Goal: Transaction & Acquisition: Purchase product/service

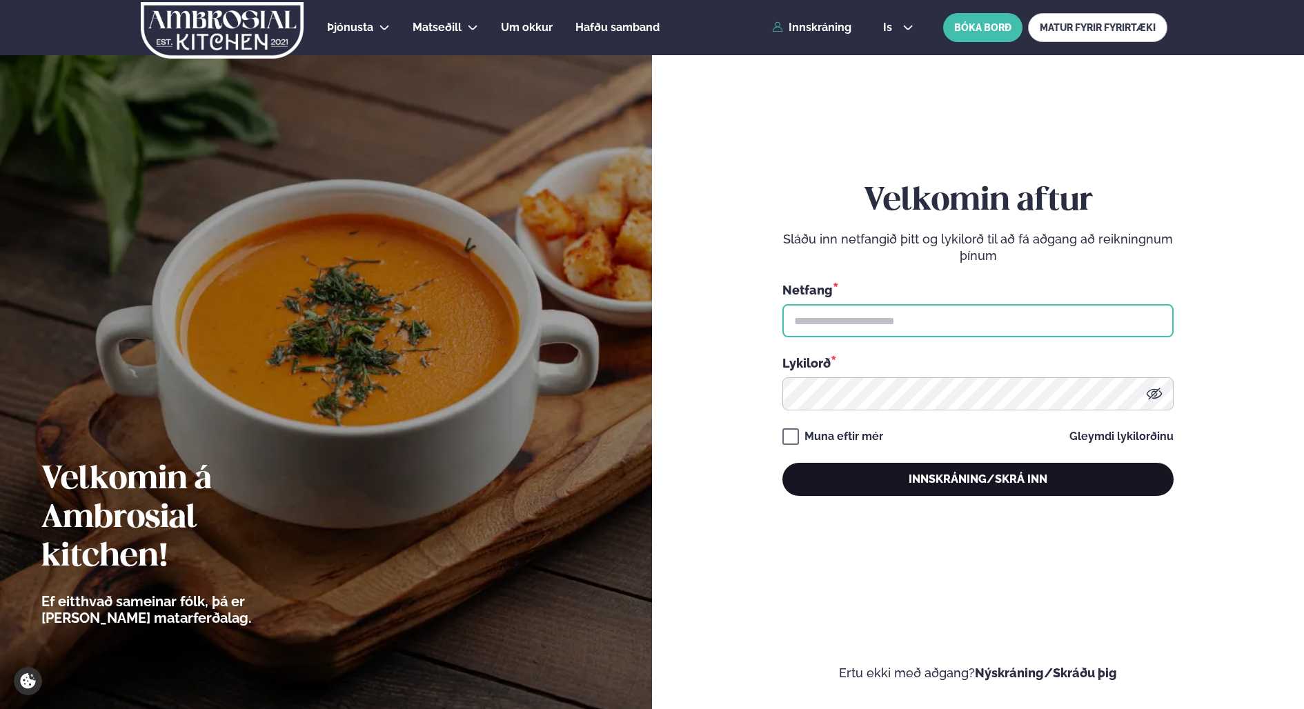
type input "**********"
click at [927, 473] on button "Innskráning/Skrá inn" at bounding box center [978, 479] width 391 height 33
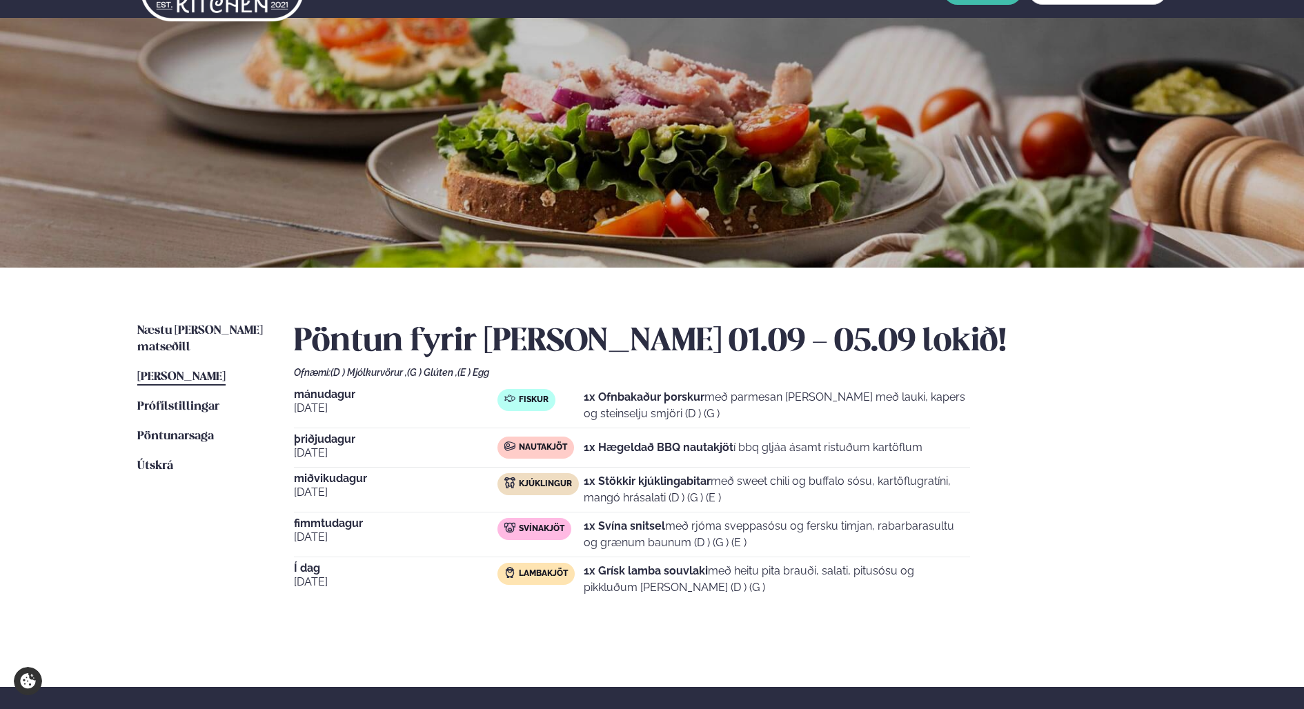
scroll to position [69, 0]
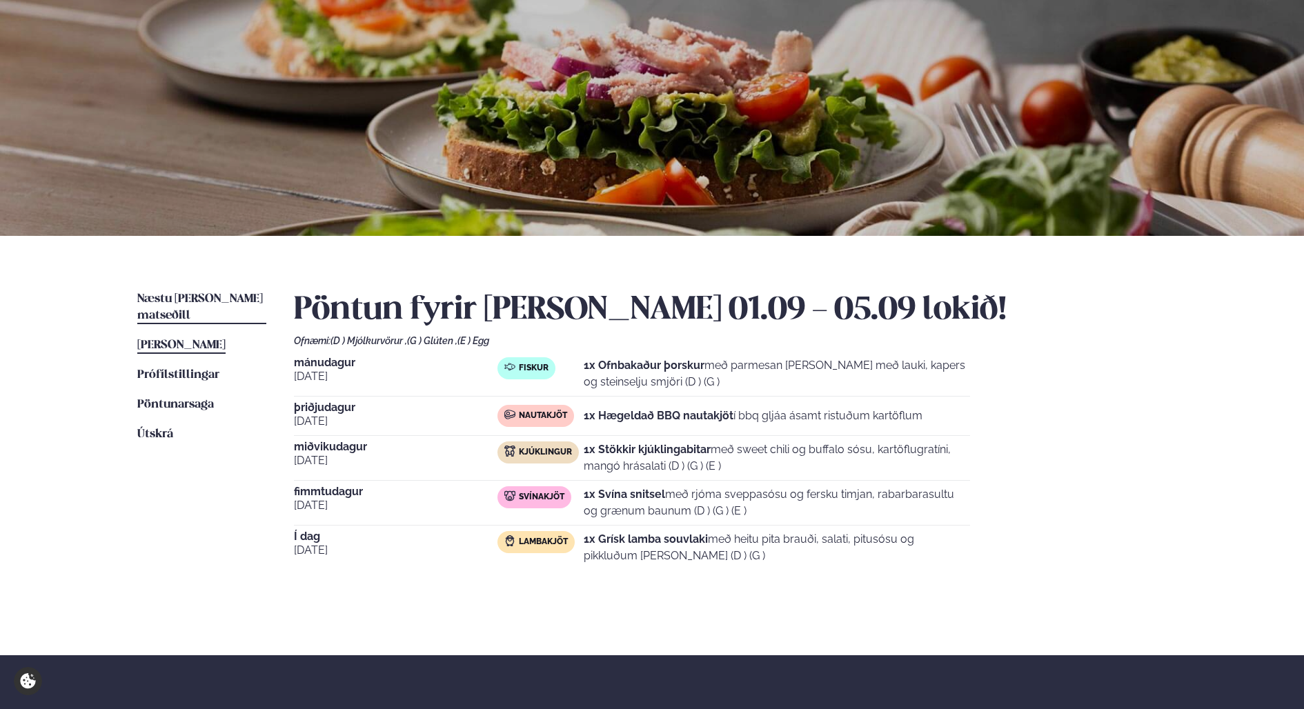
click at [170, 302] on span "Næstu [PERSON_NAME] matseðill" at bounding box center [200, 307] width 126 height 28
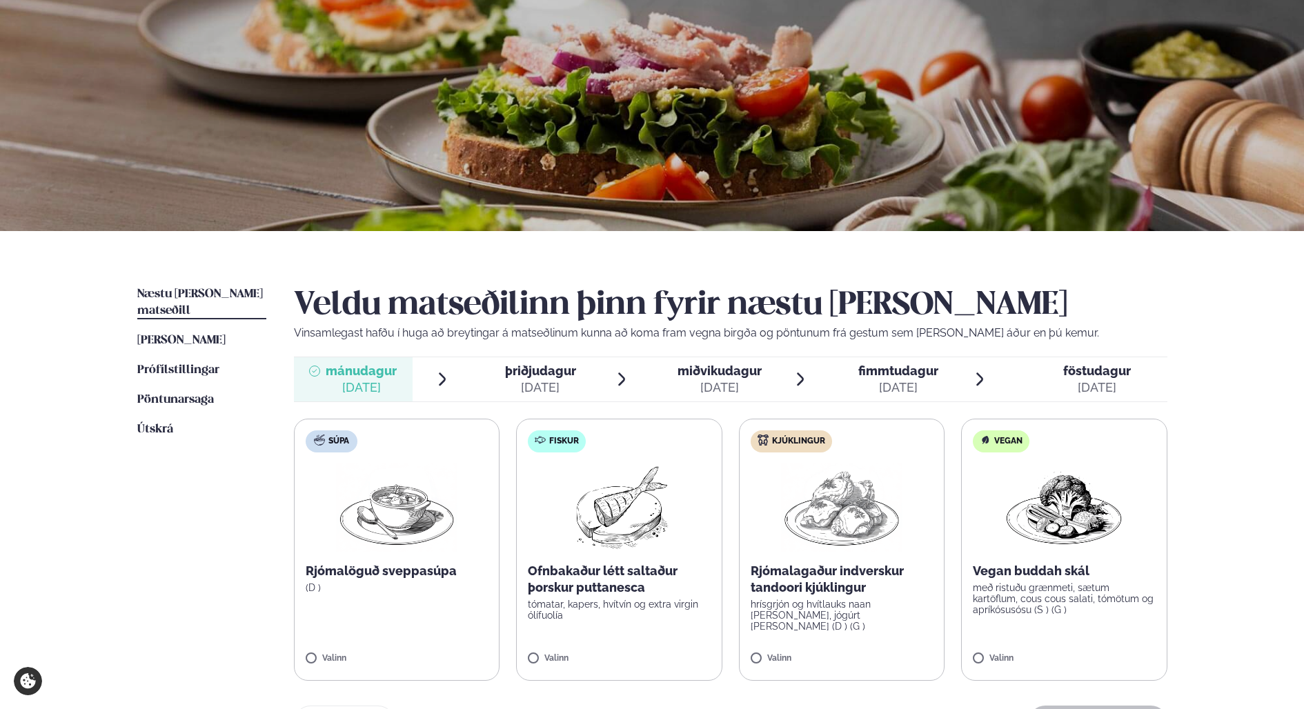
scroll to position [207, 0]
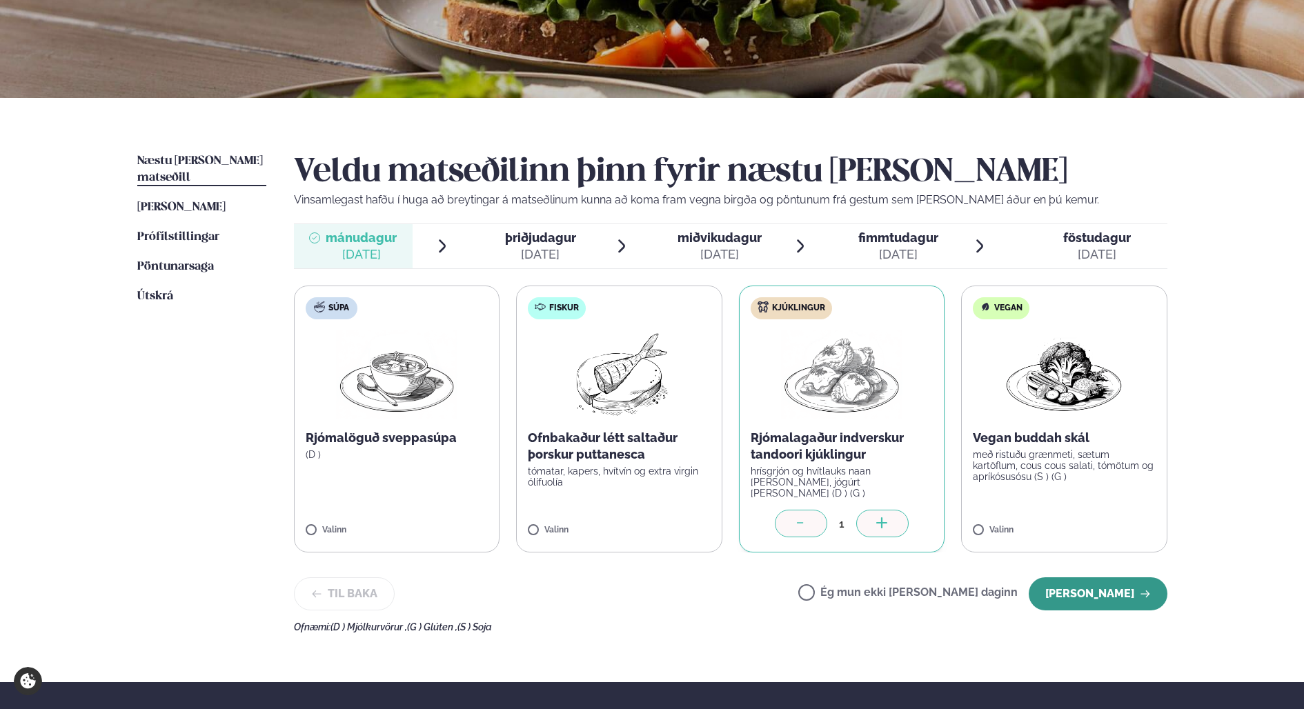
click at [1111, 583] on button "[PERSON_NAME]" at bounding box center [1098, 594] width 139 height 33
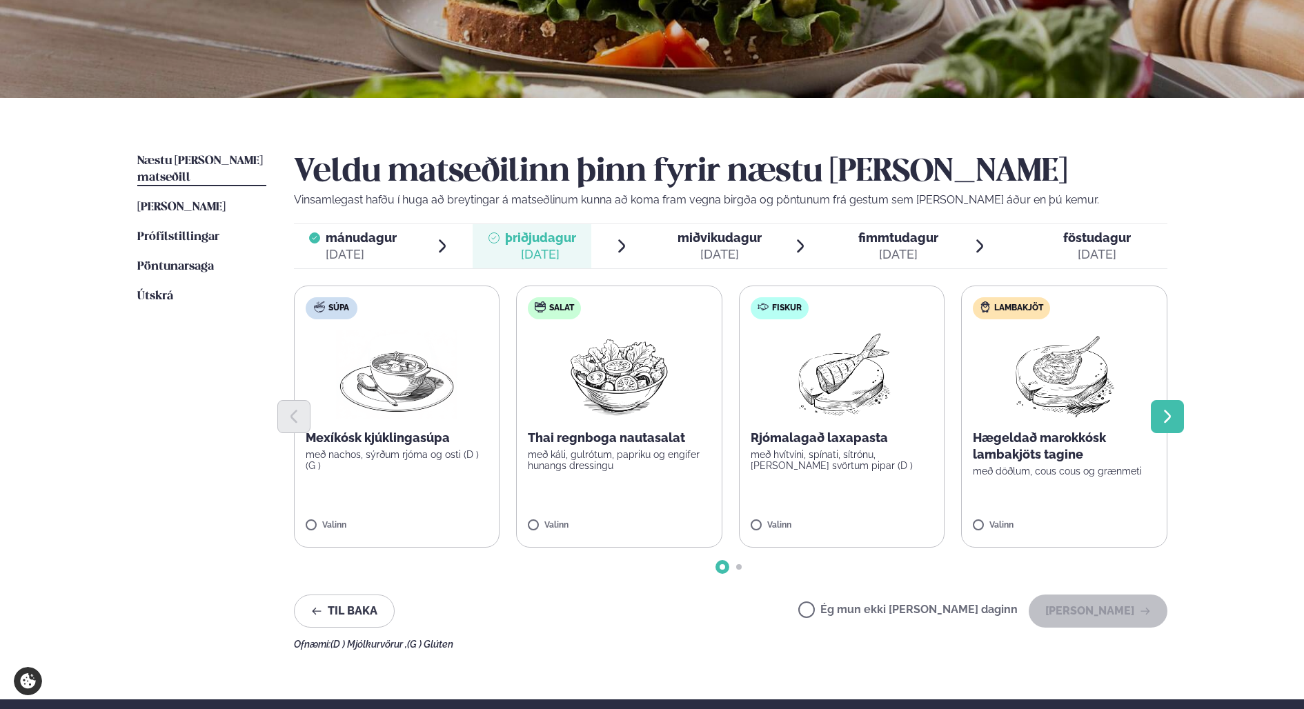
click at [1165, 415] on icon "Next slide" at bounding box center [1167, 417] width 17 height 17
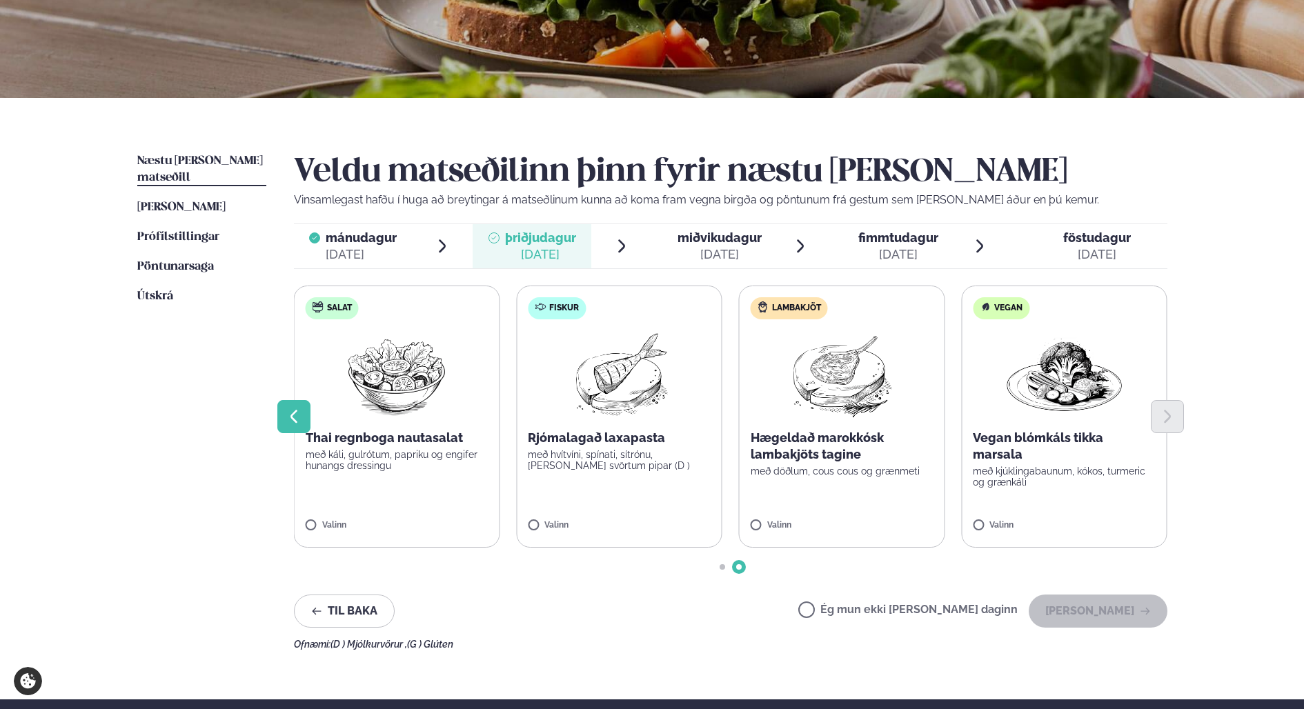
click at [284, 417] on button "Previous slide" at bounding box center [293, 416] width 33 height 33
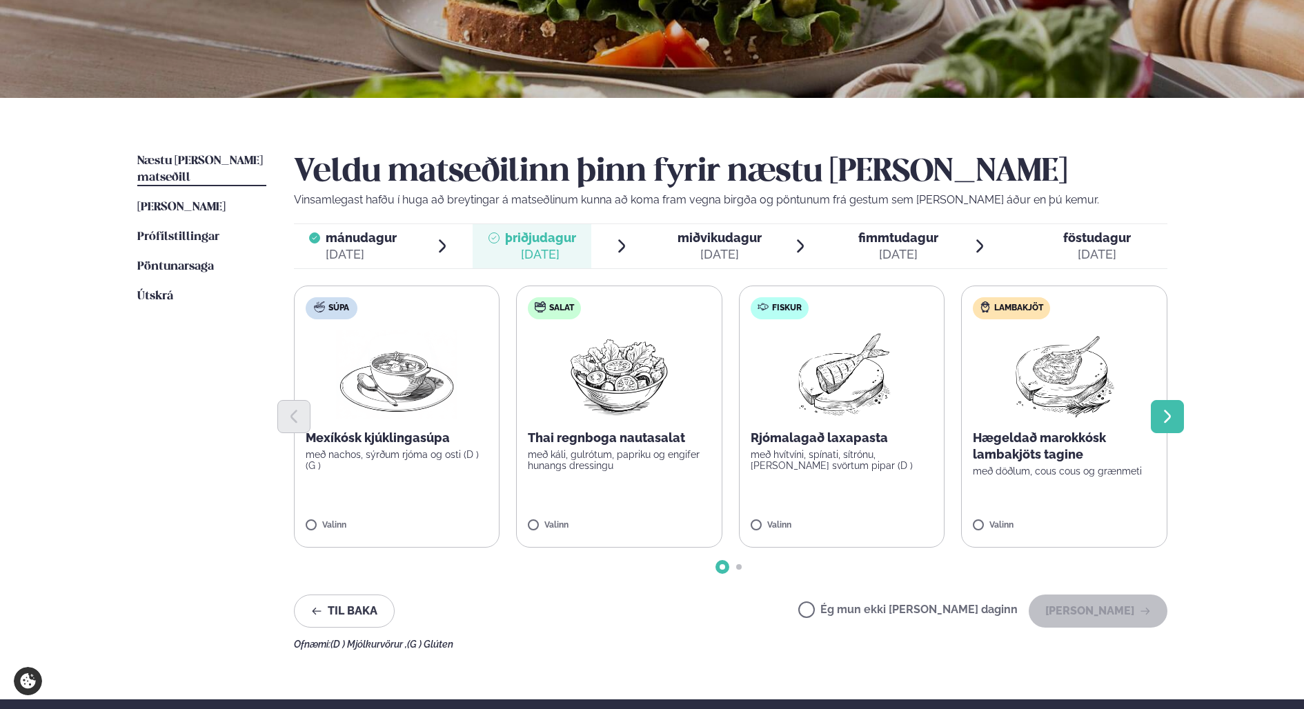
click at [1166, 415] on icon "Next slide" at bounding box center [1167, 417] width 17 height 17
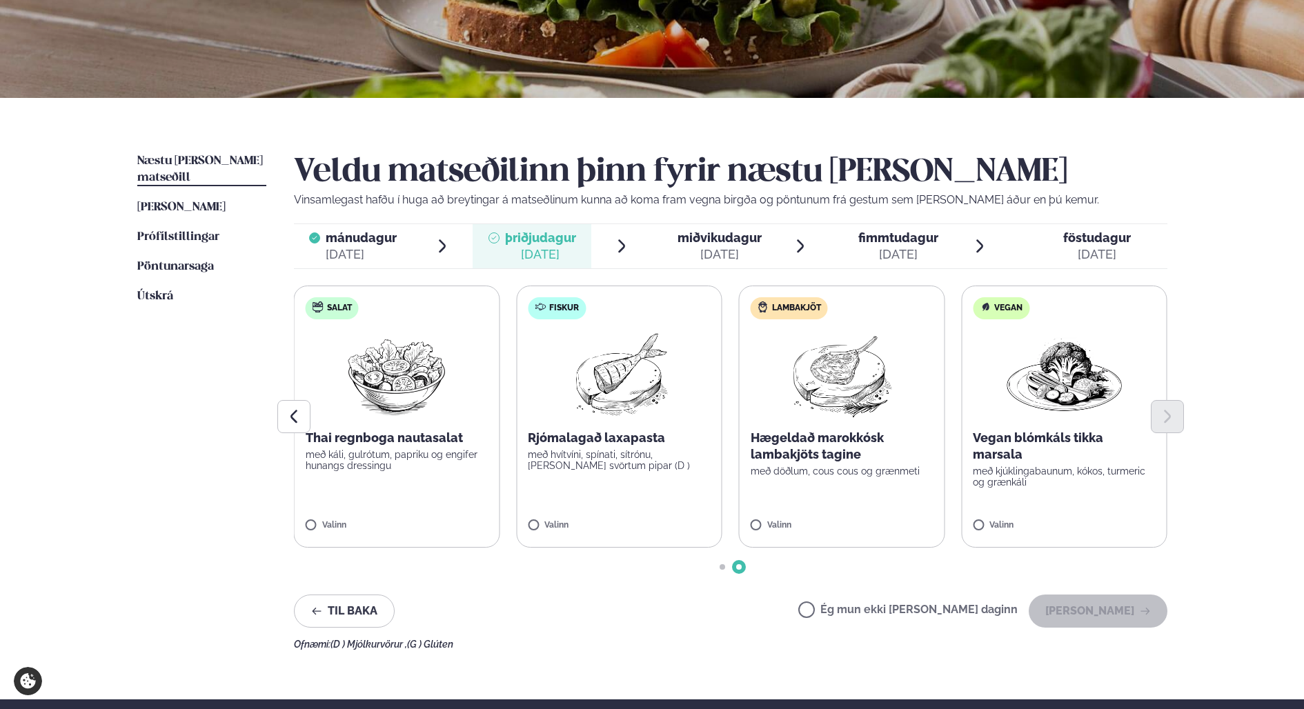
click at [753, 529] on label "Lambakjöt Hægeldað marokkósk lambakjöts tagine með döðlum, cous cous og grænmet…" at bounding box center [842, 417] width 206 height 262
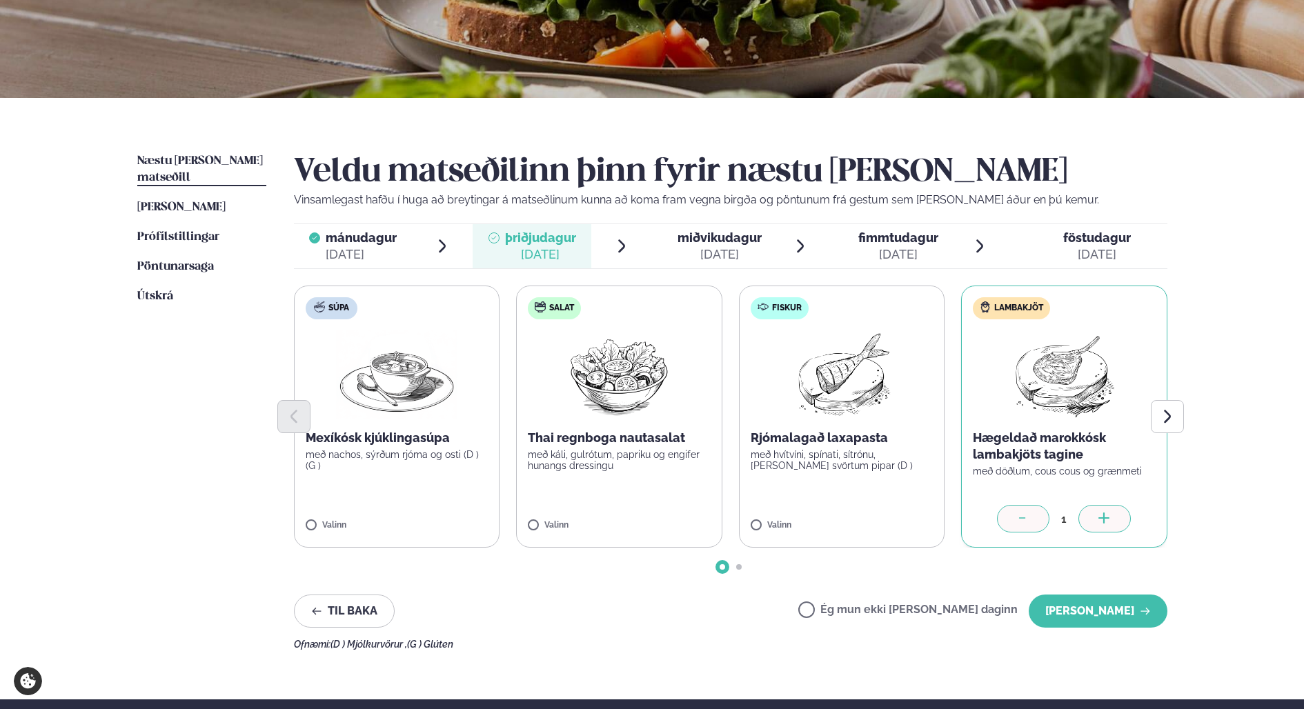
drag, startPoint x: 1182, startPoint y: 634, endPoint x: 1146, endPoint y: 622, distance: 38.0
click at [1182, 633] on div "Næstu [PERSON_NAME] matseðill Næsta vika [PERSON_NAME] matseðill [PERSON_NAME] …" at bounding box center [652, 399] width 1113 height 602
click at [1140, 622] on button "[PERSON_NAME]" at bounding box center [1098, 611] width 139 height 33
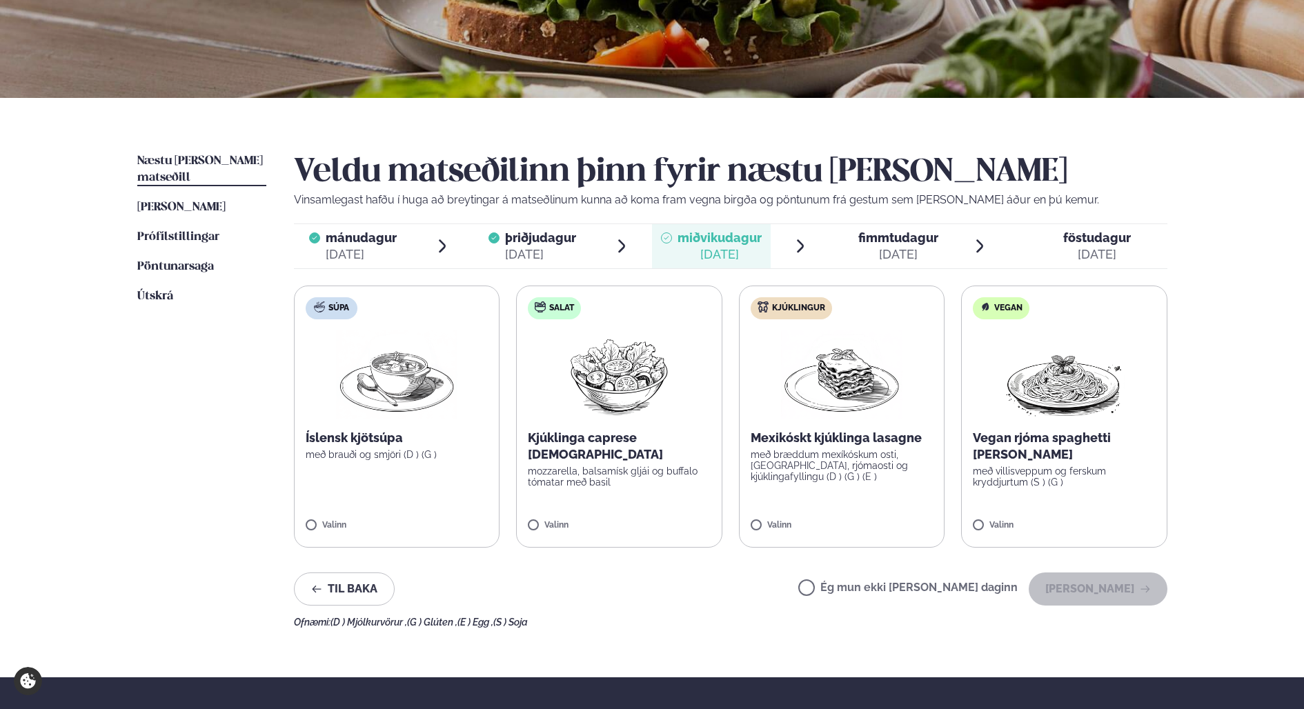
click at [758, 520] on label "Kjúklingur Mexikóskt kjúklinga lasagne með bræddum mexíkóskum osti, [GEOGRAPHIC…" at bounding box center [842, 417] width 206 height 262
click at [754, 519] on label "Kjúklingur Mexikóskt kjúklinga lasagne með bræddum mexíkóskum osti, [GEOGRAPHIC…" at bounding box center [842, 417] width 206 height 262
click at [1112, 578] on button "[PERSON_NAME]" at bounding box center [1098, 589] width 139 height 33
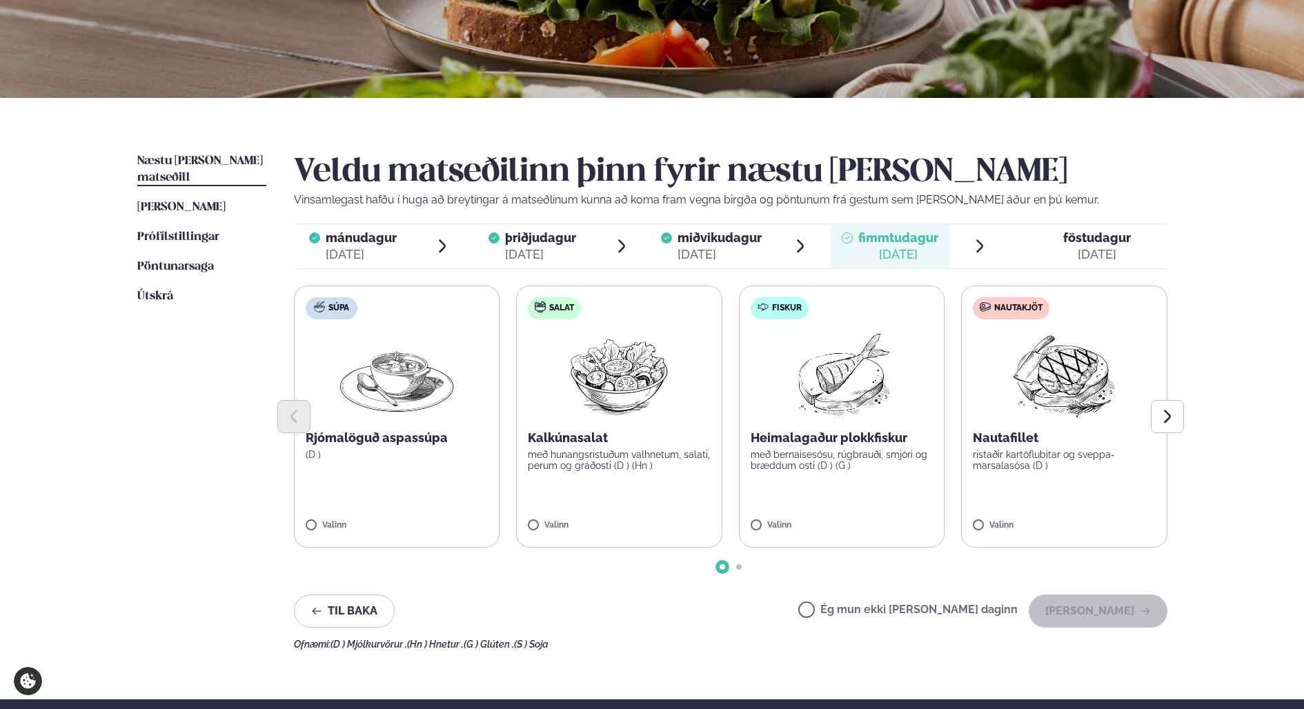
click at [763, 535] on div "Valinn" at bounding box center [842, 528] width 183 height 15
click at [992, 535] on div "Valinn" at bounding box center [1064, 528] width 183 height 15
click at [789, 524] on div at bounding box center [801, 519] width 52 height 28
click at [1172, 420] on icon "Next slide" at bounding box center [1167, 417] width 17 height 17
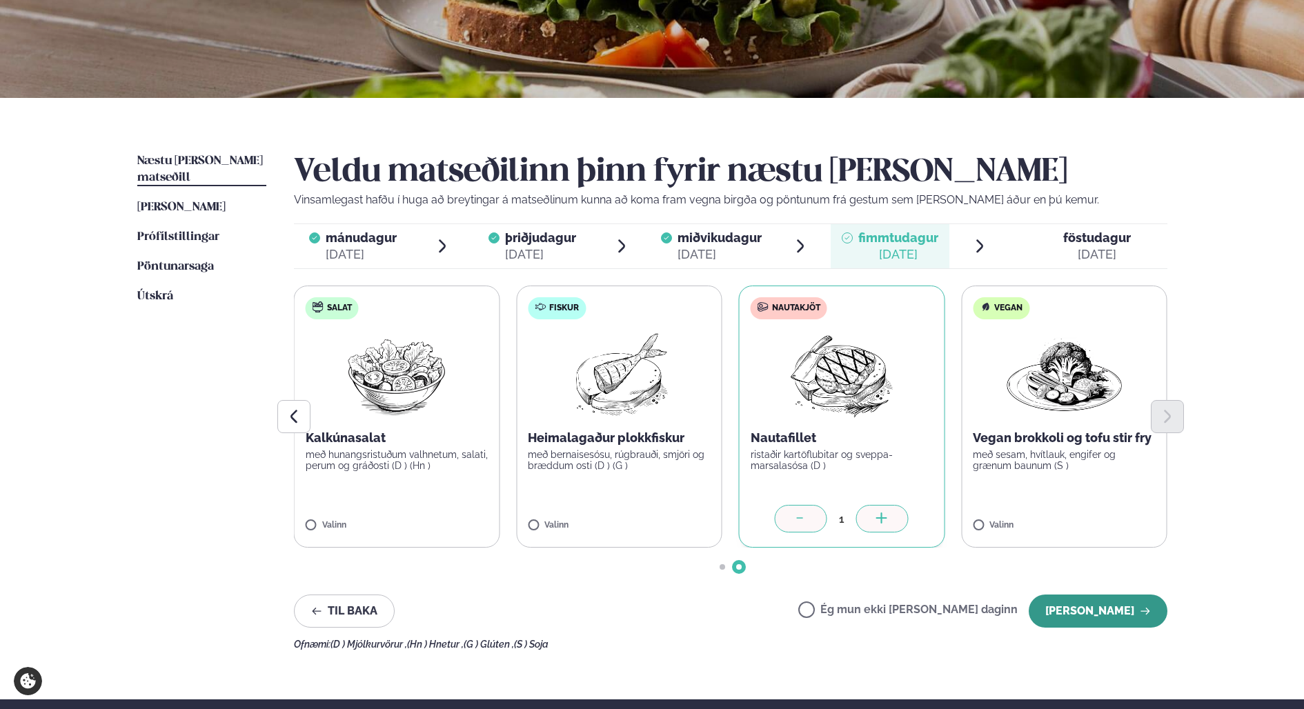
click at [1088, 610] on button "[PERSON_NAME]" at bounding box center [1098, 611] width 139 height 33
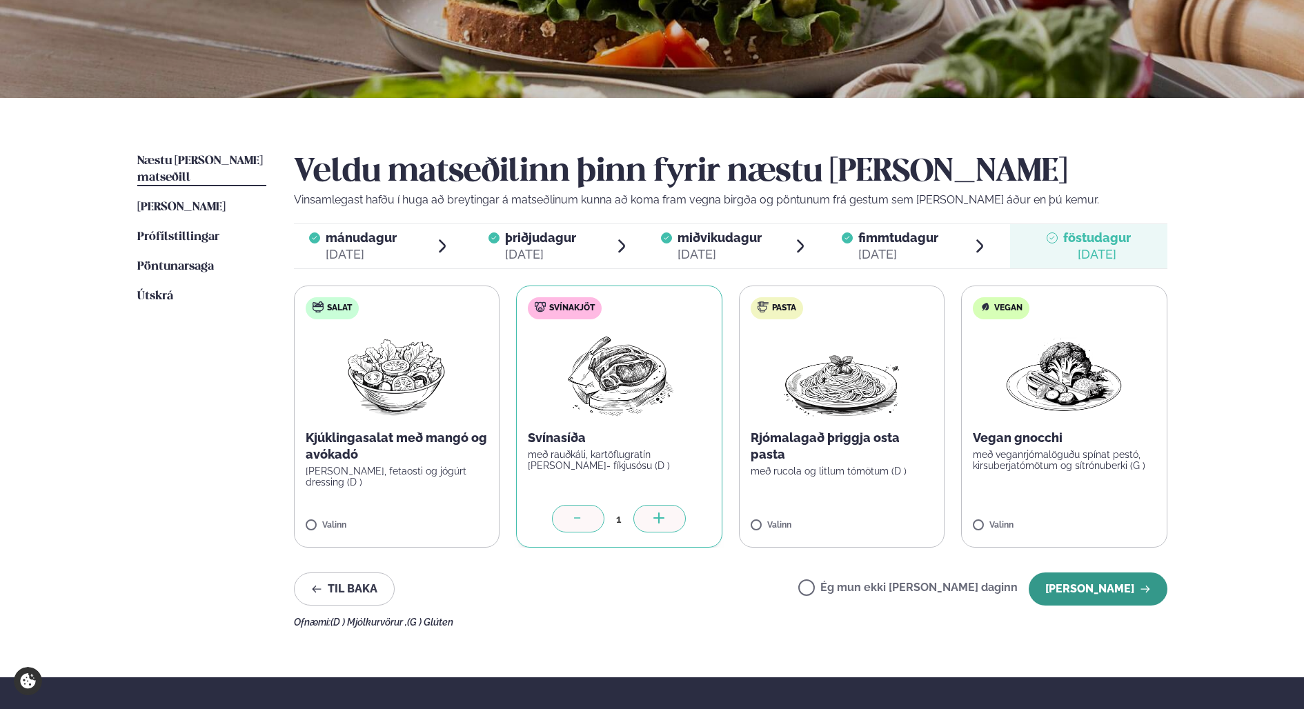
click at [1099, 591] on button "[PERSON_NAME]" at bounding box center [1098, 589] width 139 height 33
